Goal: Information Seeking & Learning: Learn about a topic

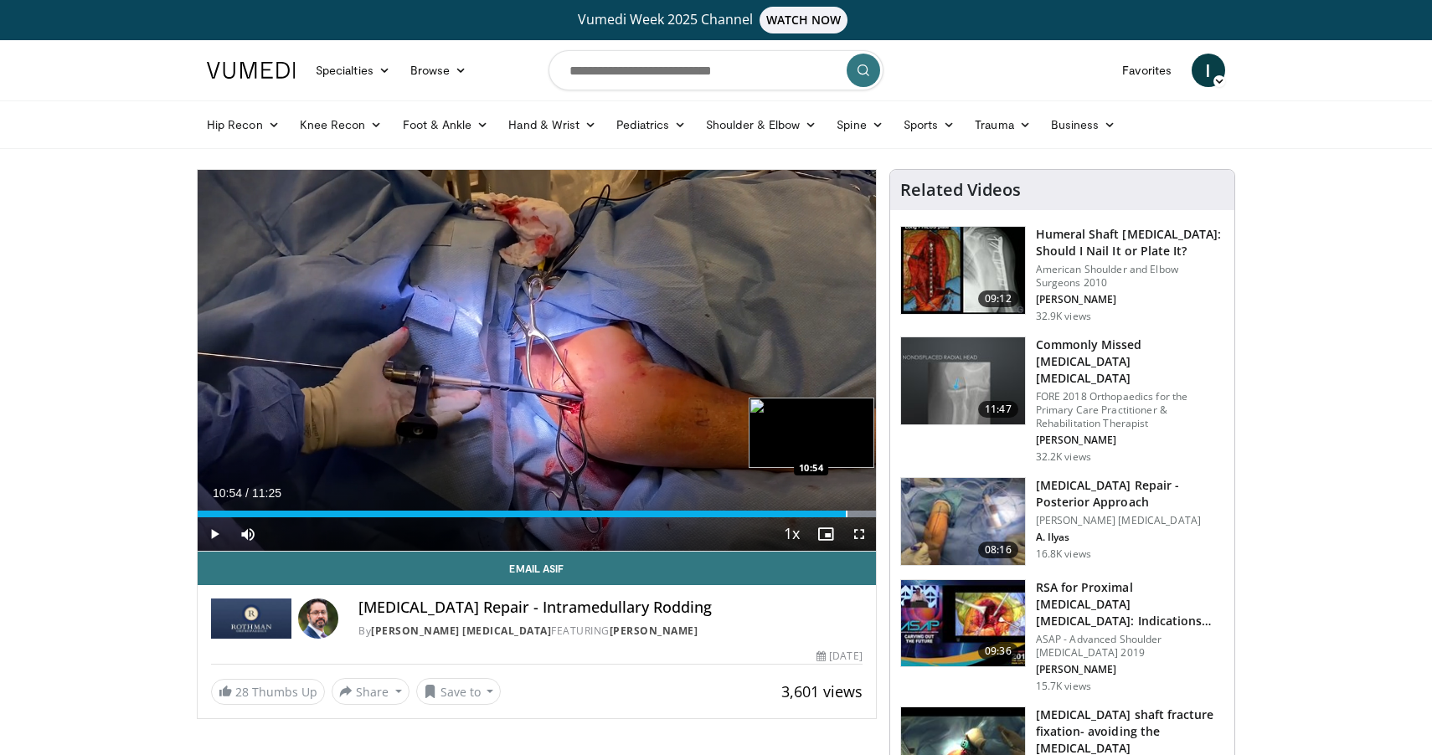
click at [846, 515] on div "Progress Bar" at bounding box center [847, 514] width 2 height 7
click at [831, 512] on div "Progress Bar" at bounding box center [832, 514] width 2 height 7
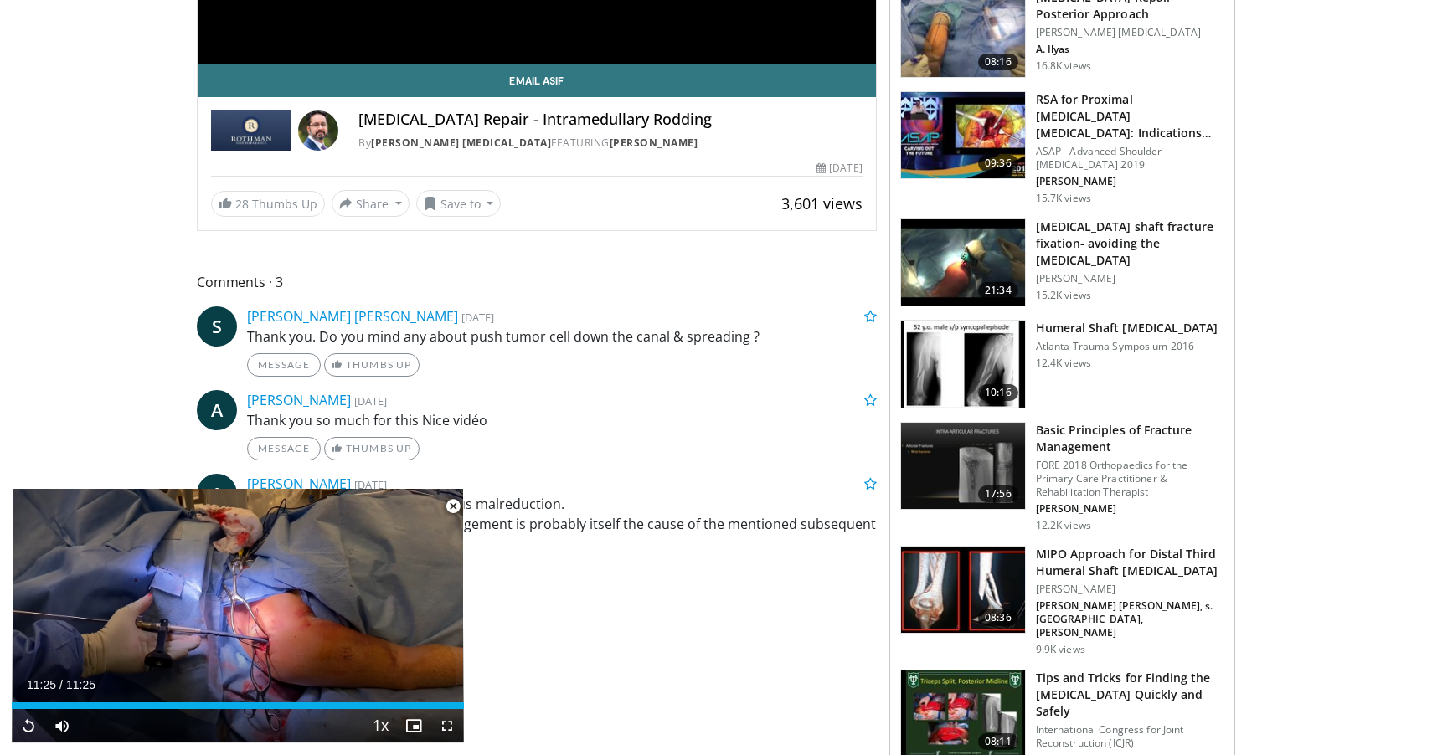
scroll to position [505, 0]
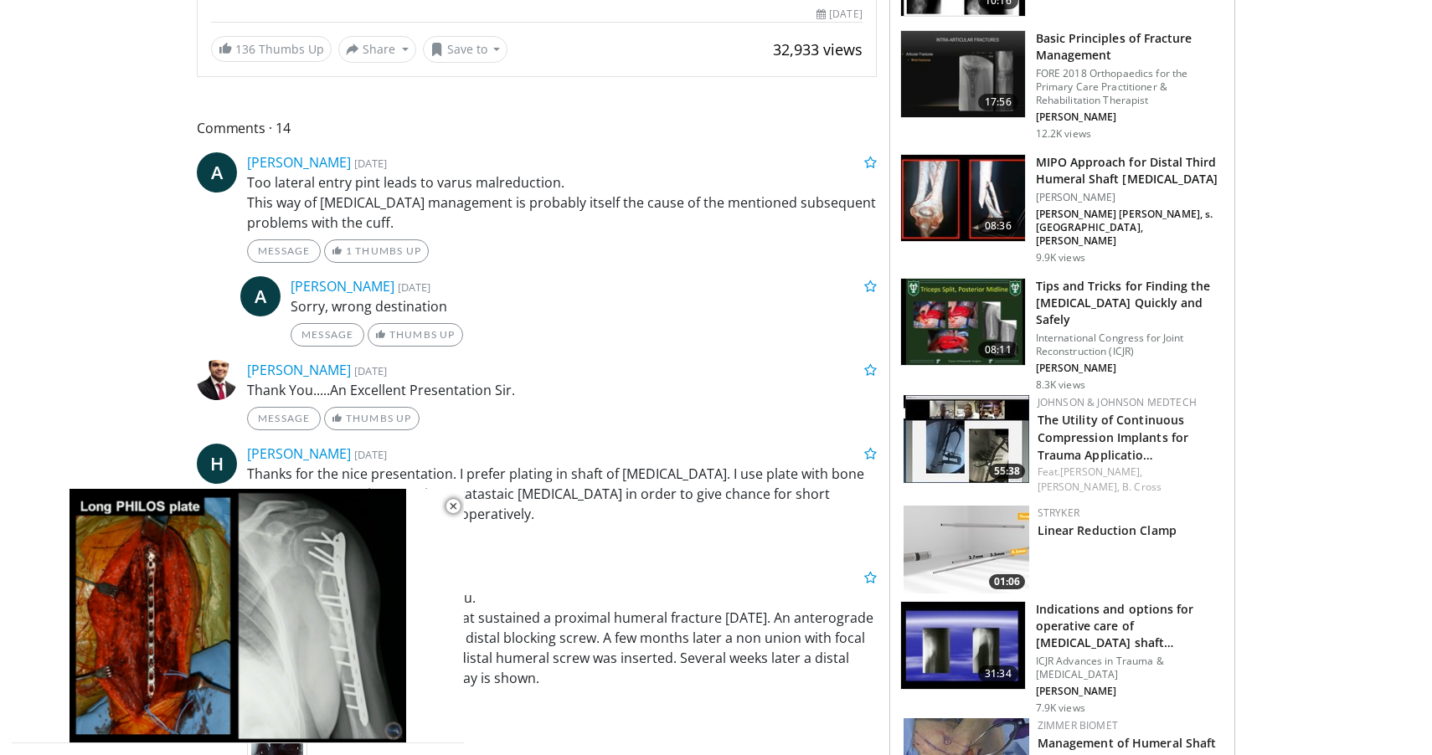
scroll to position [644, 0]
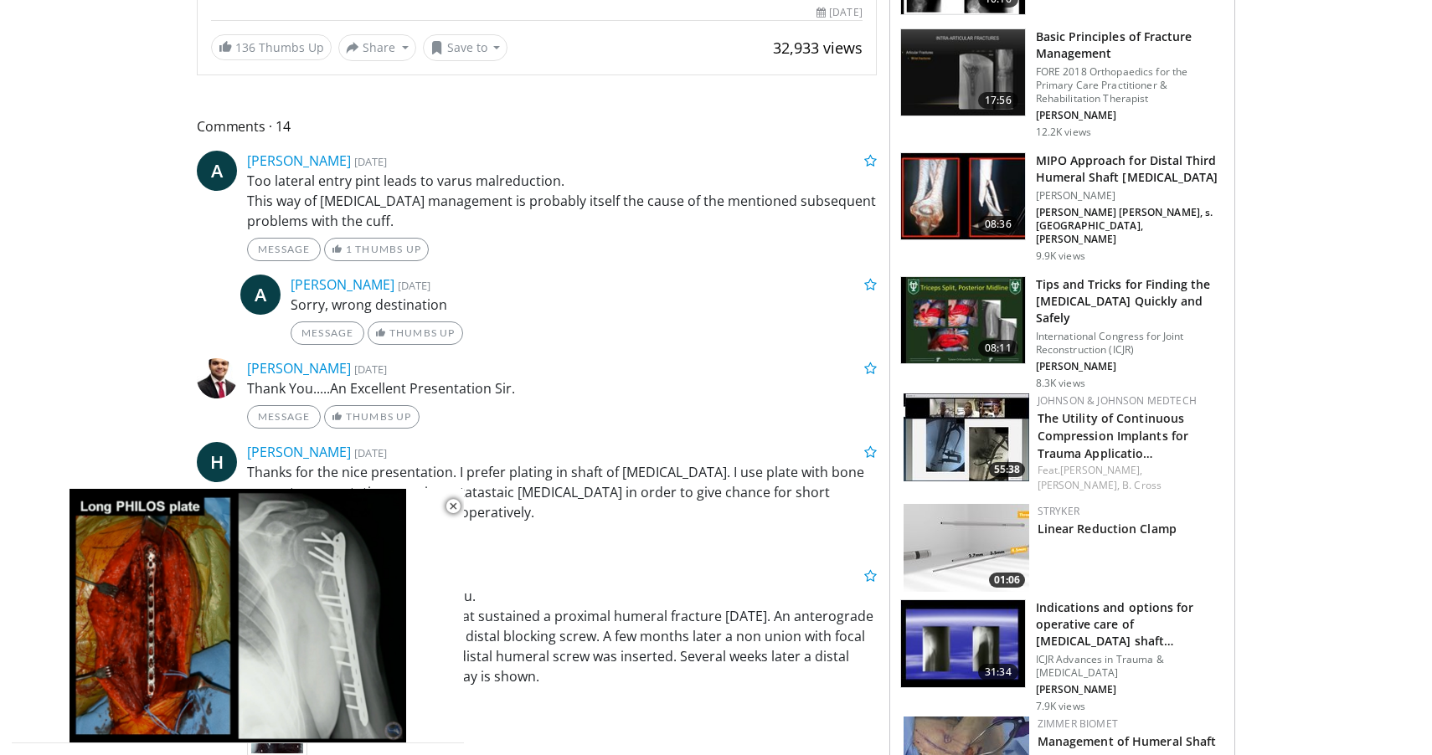
click at [1142, 276] on h3 "Tips and Tricks for Finding the [MEDICAL_DATA] Quickly and Safely" at bounding box center [1130, 301] width 188 height 50
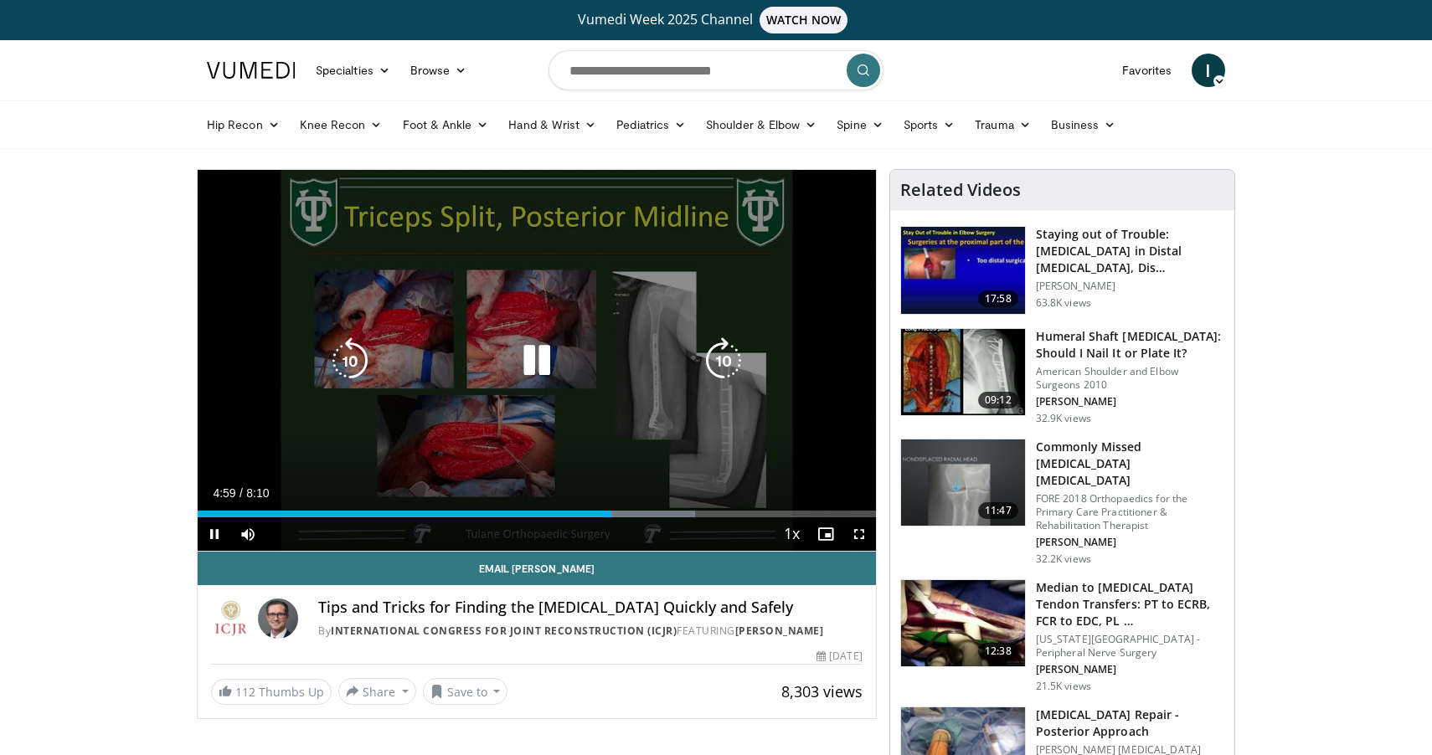
click at [513, 281] on div "10 seconds Tap to unmute" at bounding box center [537, 360] width 678 height 381
